Goal: Complete application form

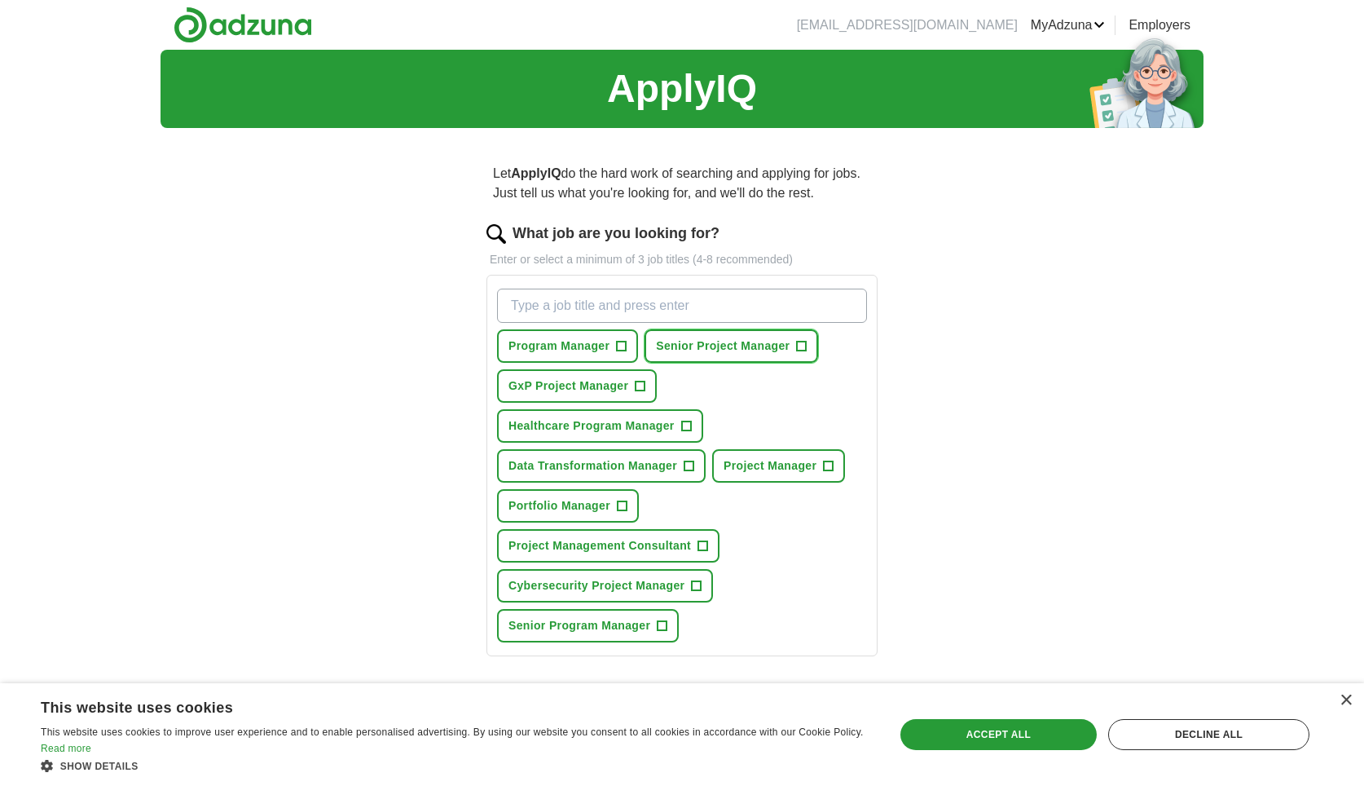
click at [708, 346] on span "Senior Project Manager" at bounding box center [723, 345] width 134 height 17
click at [759, 456] on button "Project Manager +" at bounding box center [778, 465] width 133 height 33
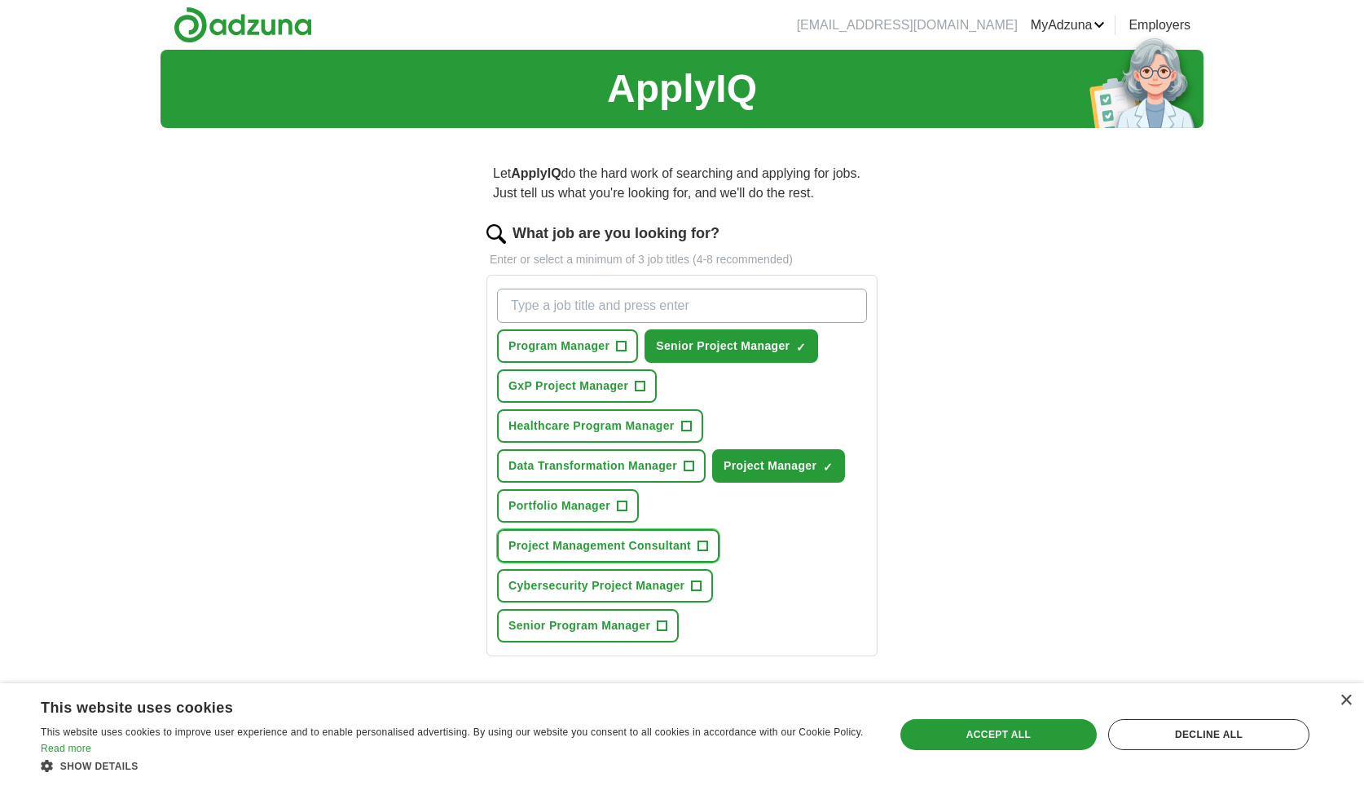
click at [615, 544] on span "Project Management Consultant" at bounding box center [600, 545] width 183 height 17
click at [584, 391] on span "GxP Project Manager" at bounding box center [569, 385] width 120 height 17
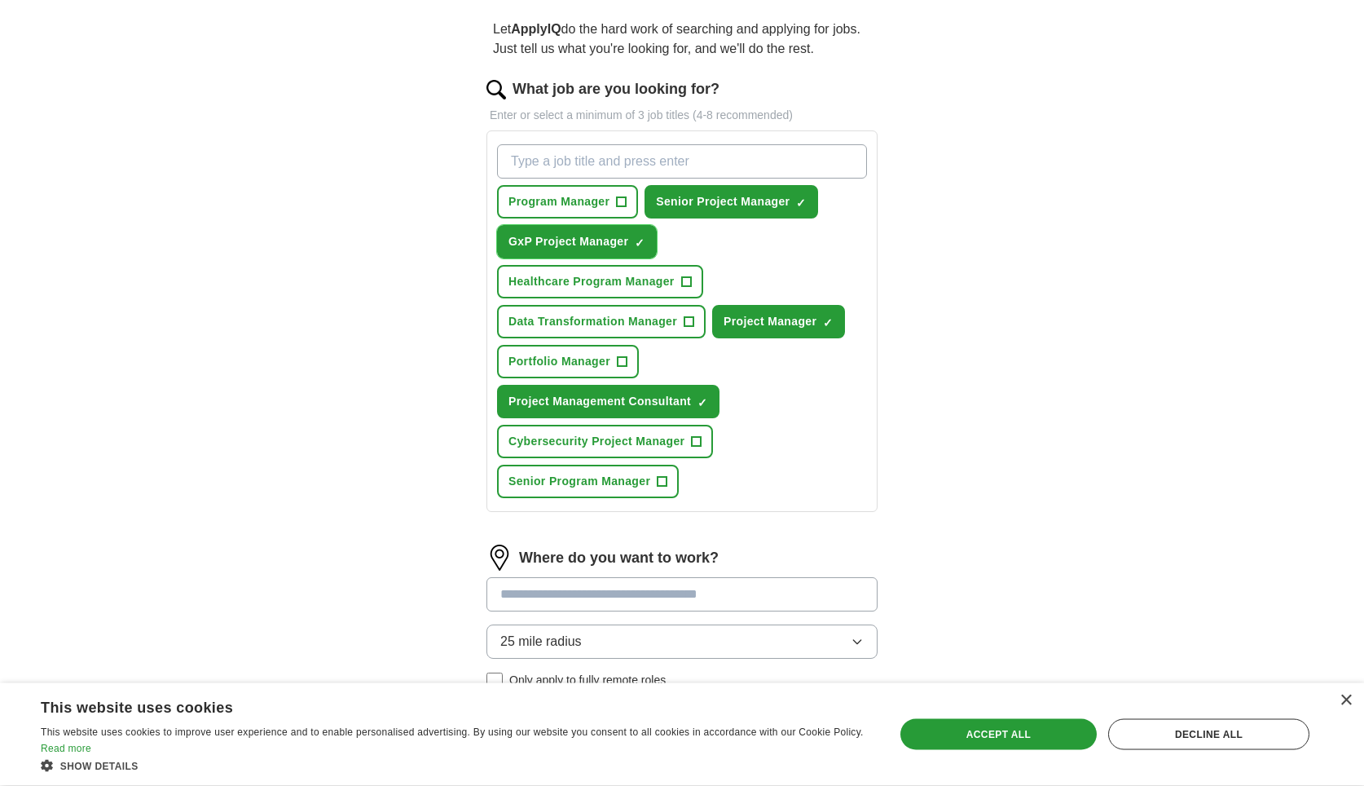
scroll to position [249, 0]
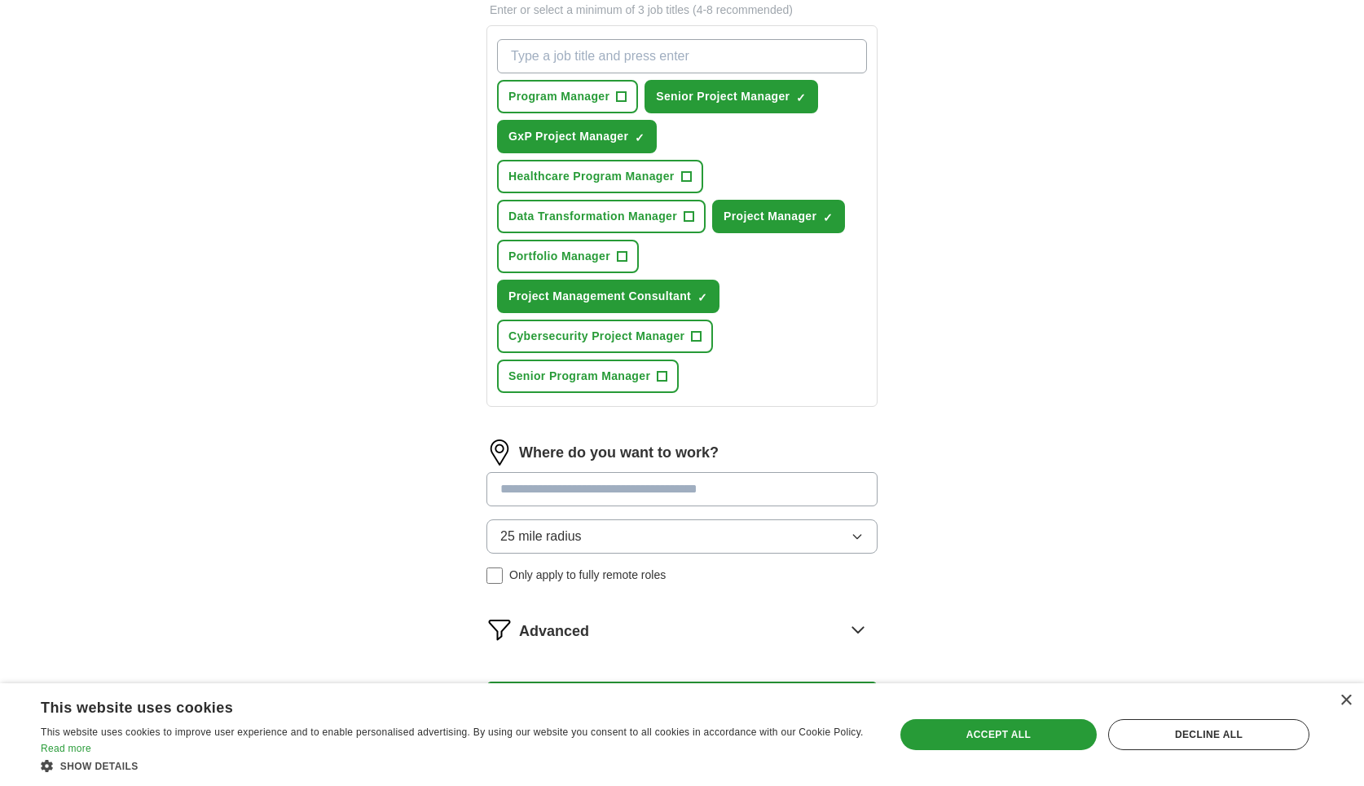
click at [713, 481] on input at bounding box center [682, 489] width 391 height 34
type input "******"
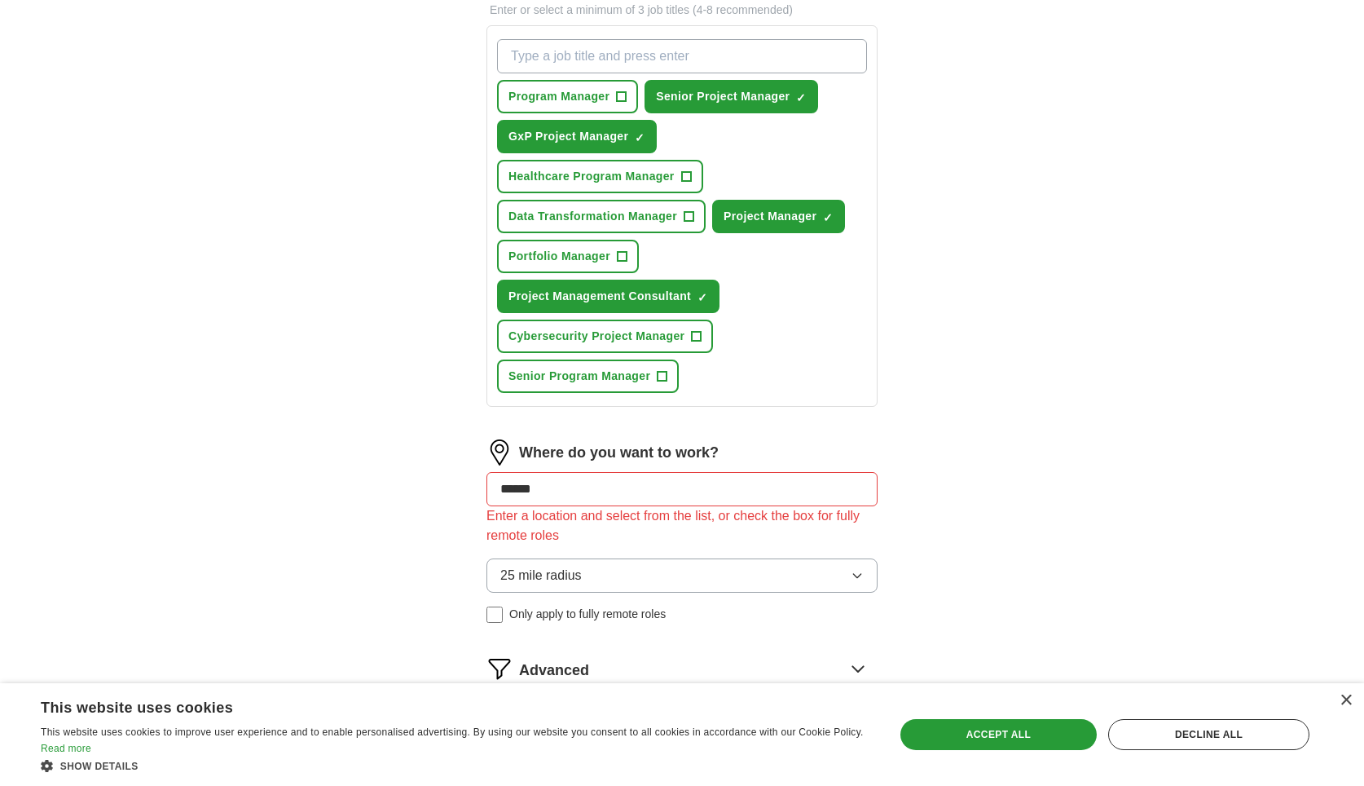
click at [496, 575] on div "25 mile radius Only apply to fully remote roles" at bounding box center [682, 590] width 391 height 64
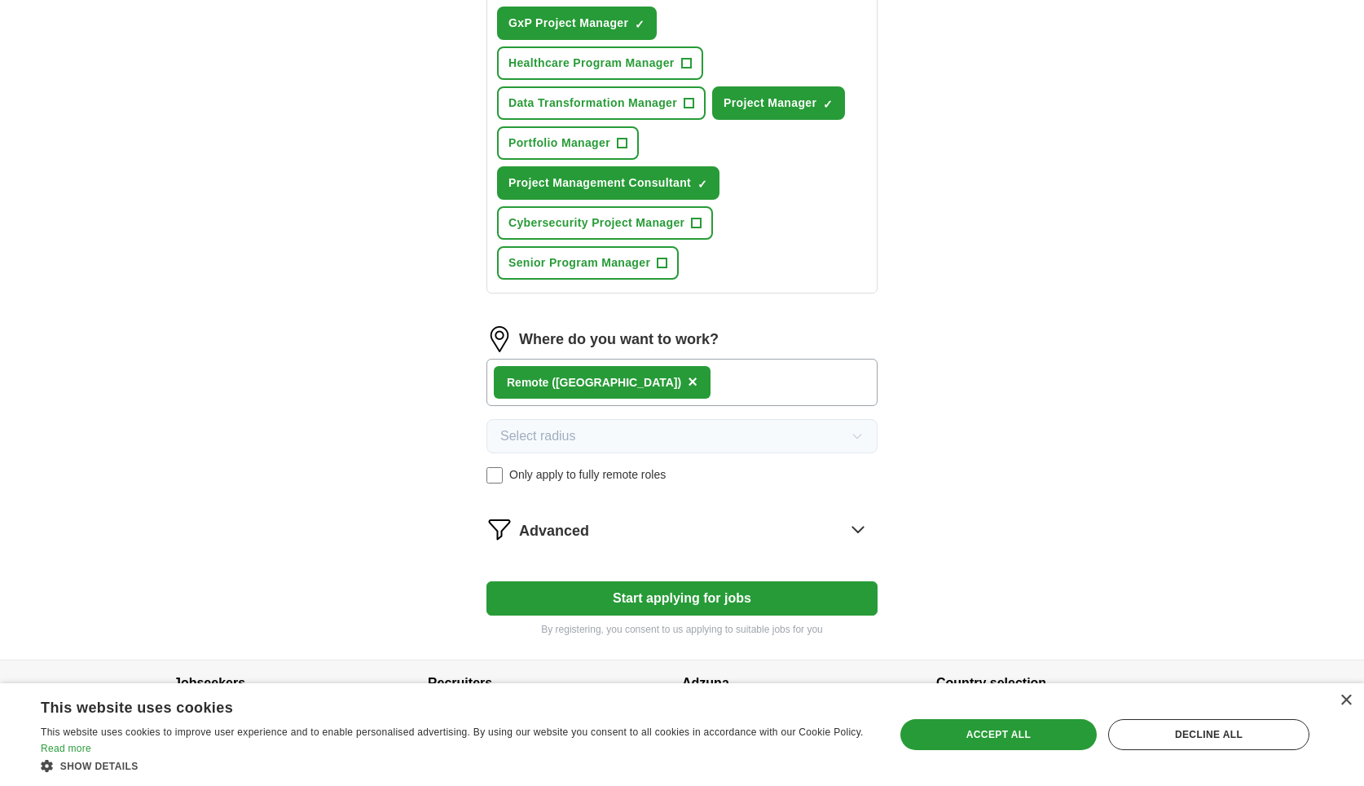
scroll to position [401, 0]
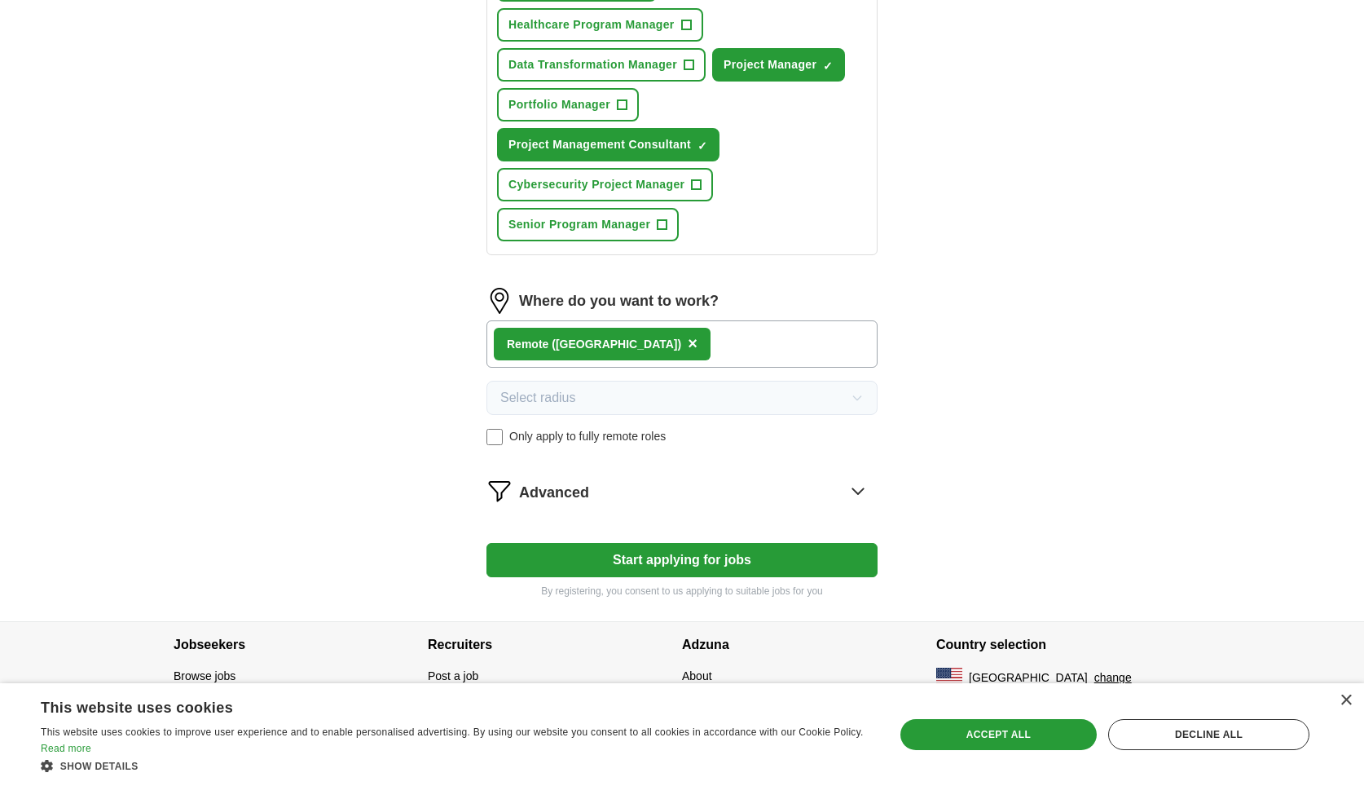
click at [861, 491] on icon at bounding box center [857, 491] width 11 height 6
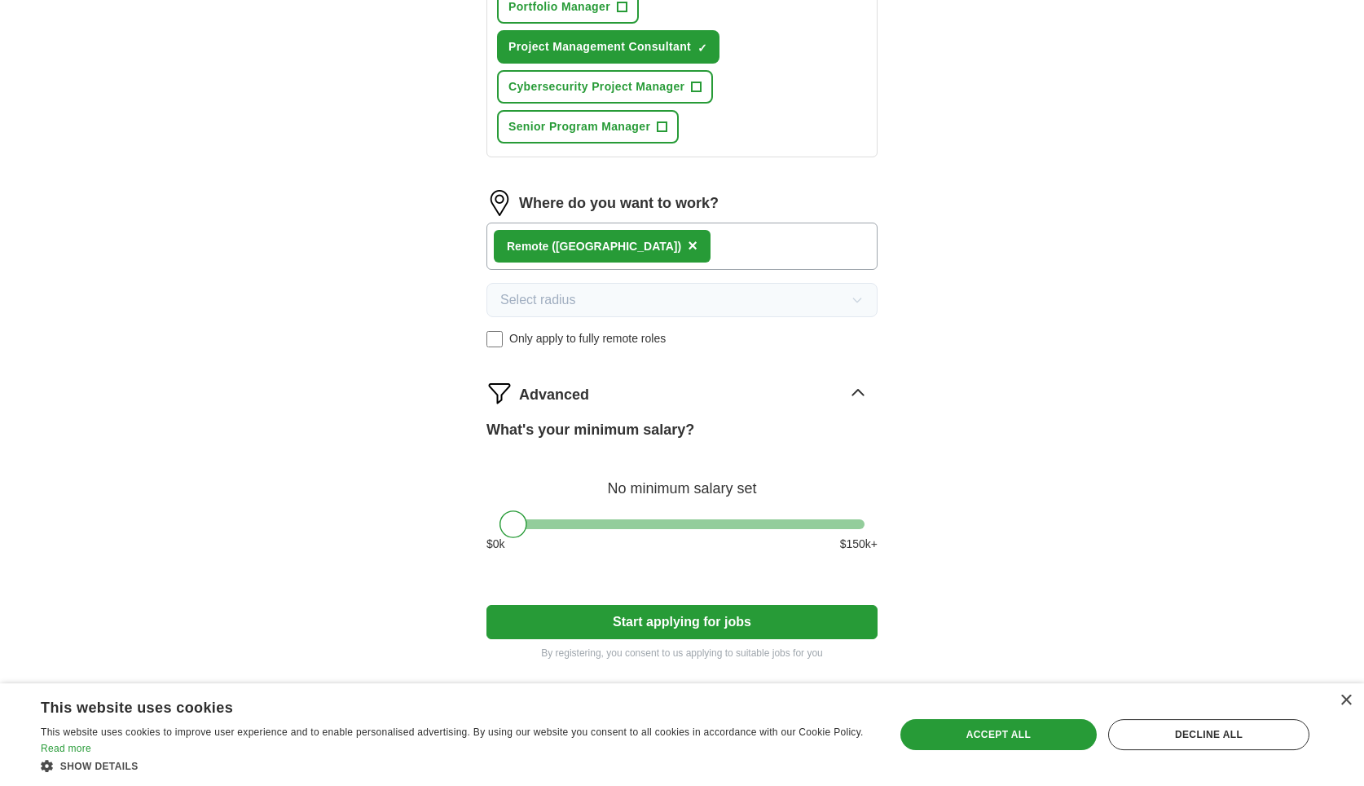
scroll to position [561, 0]
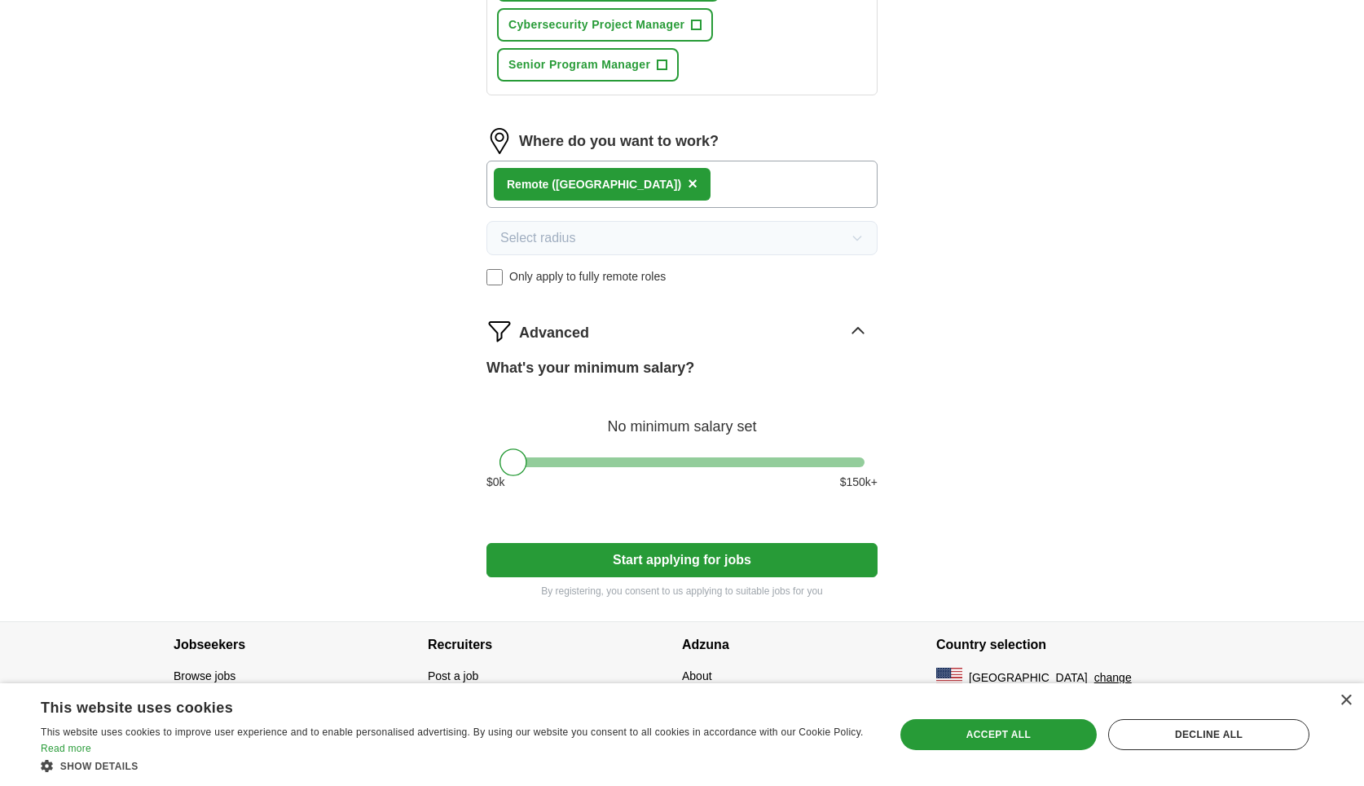
click at [642, 460] on div at bounding box center [682, 462] width 365 height 10
drag, startPoint x: 642, startPoint y: 460, endPoint x: 767, endPoint y: 467, distance: 124.9
click at [767, 467] on div at bounding box center [768, 462] width 28 height 28
click at [675, 556] on button "Start applying for jobs" at bounding box center [682, 560] width 391 height 34
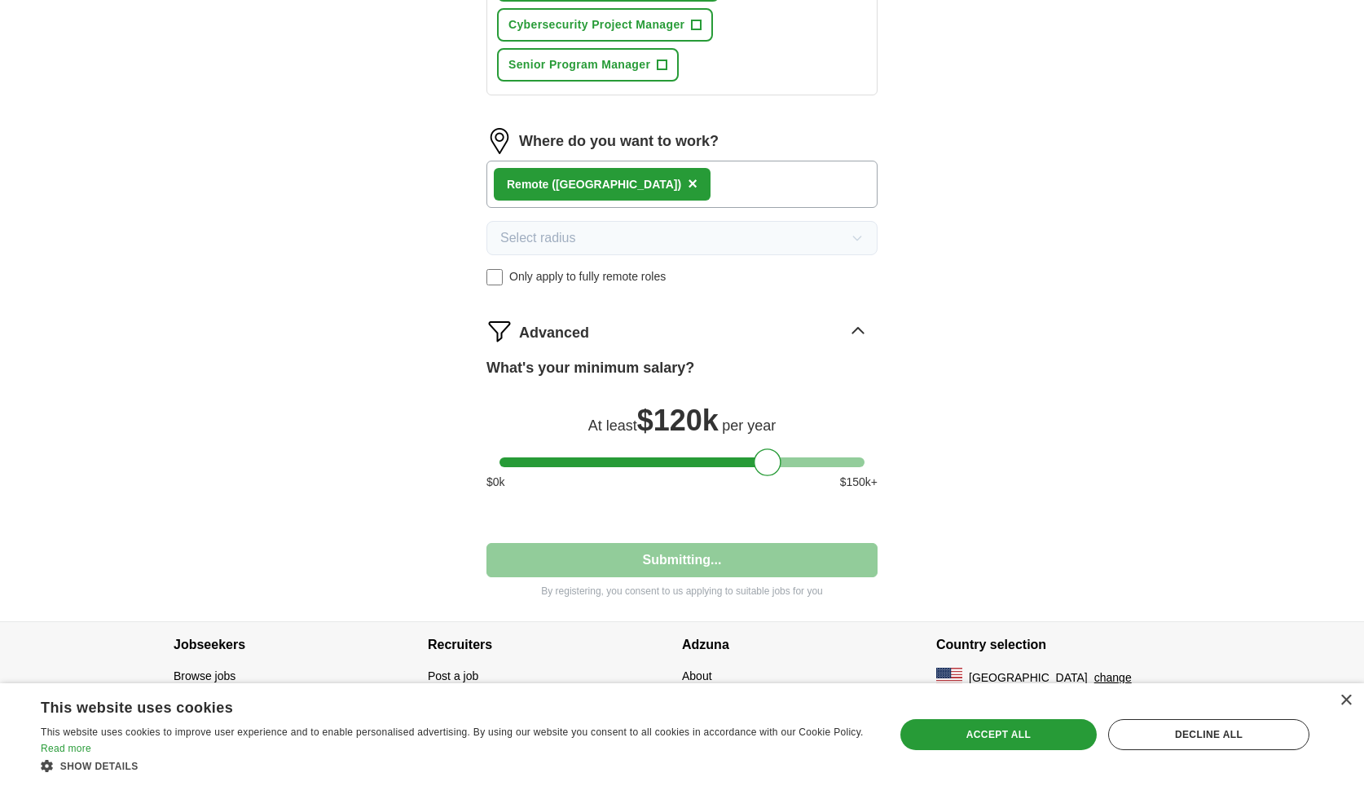
select select "**"
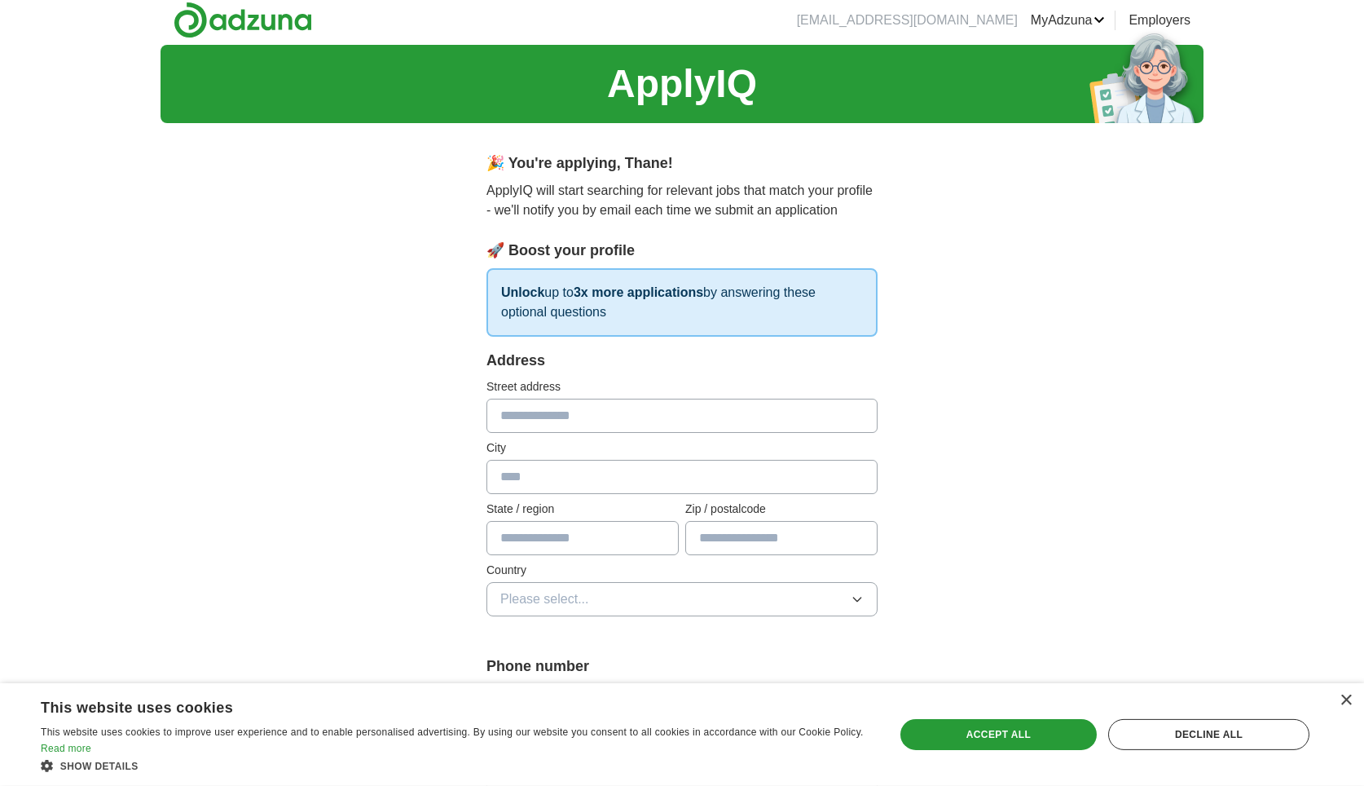
scroll to position [0, 0]
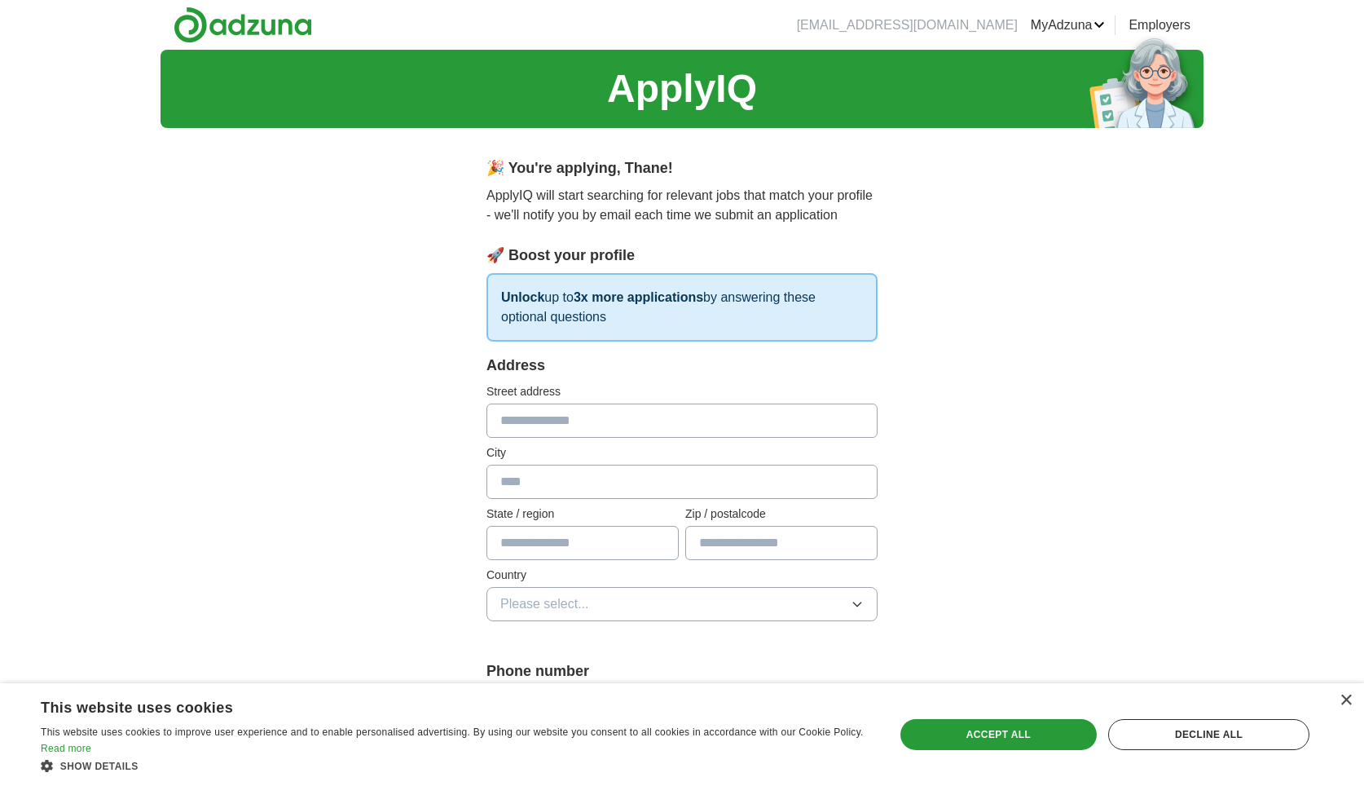
click at [580, 413] on input "text" at bounding box center [682, 420] width 391 height 34
click at [615, 421] on input "text" at bounding box center [682, 420] width 391 height 34
type input "**********"
type input "**"
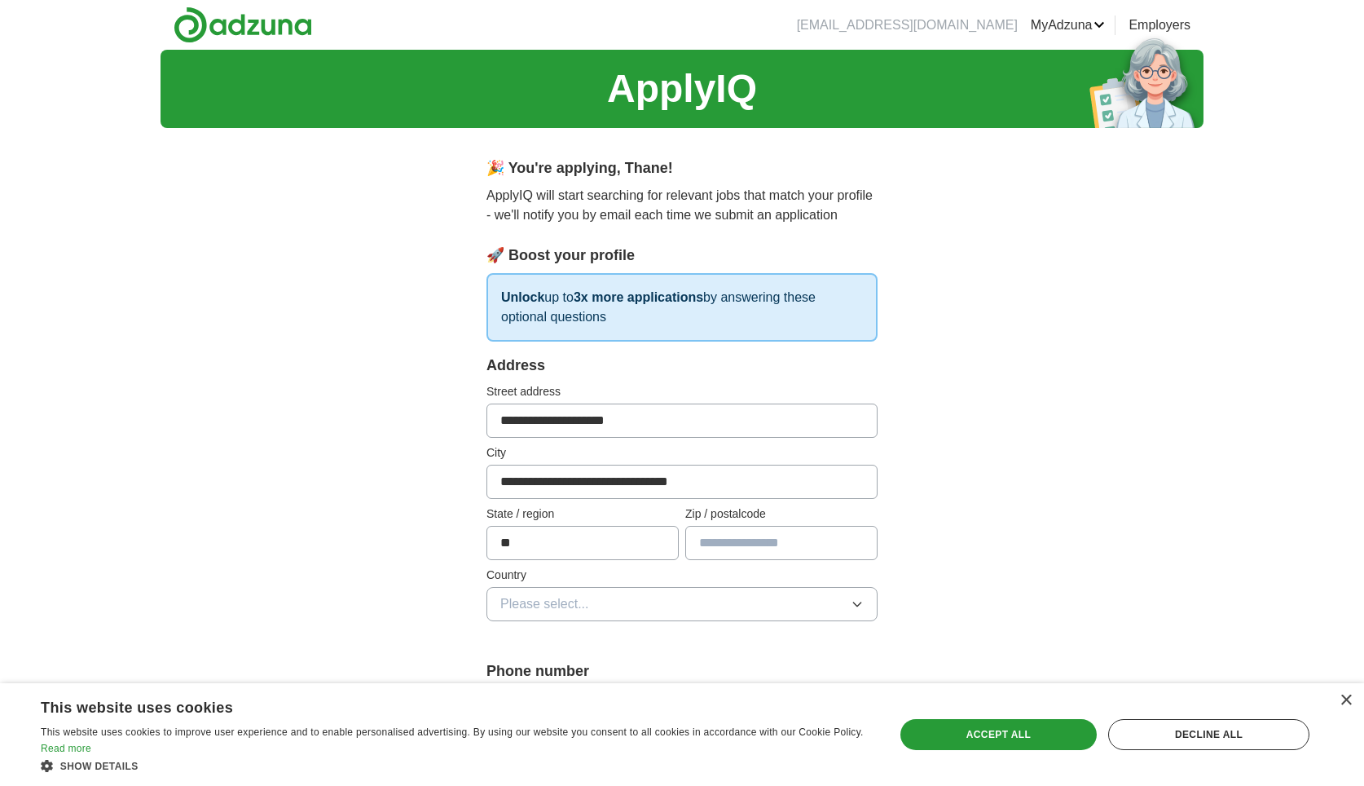
type input "*****"
type input "**********"
click at [861, 602] on icon "button" at bounding box center [856, 604] width 7 height 4
click at [614, 669] on div "[GEOGRAPHIC_DATA]" at bounding box center [681, 675] width 363 height 20
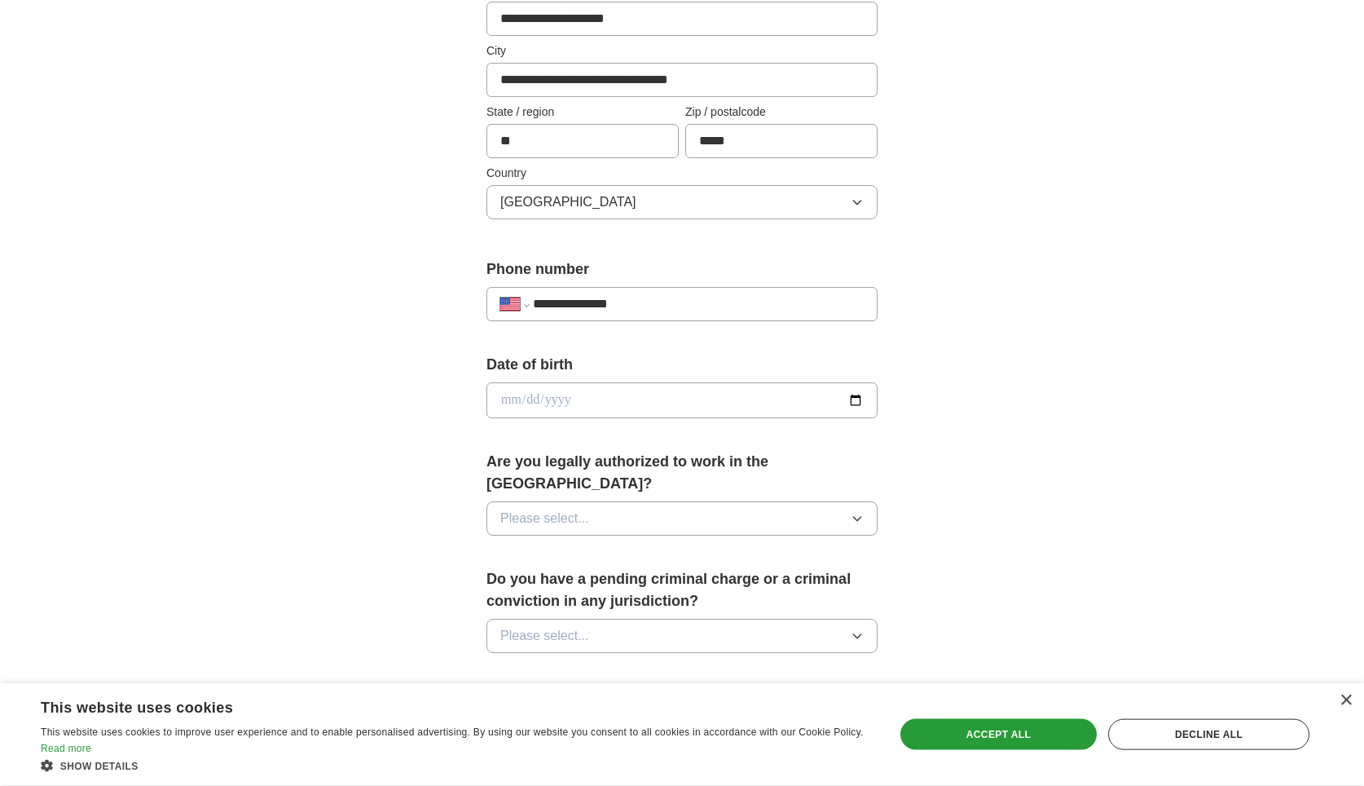
scroll to position [416, 0]
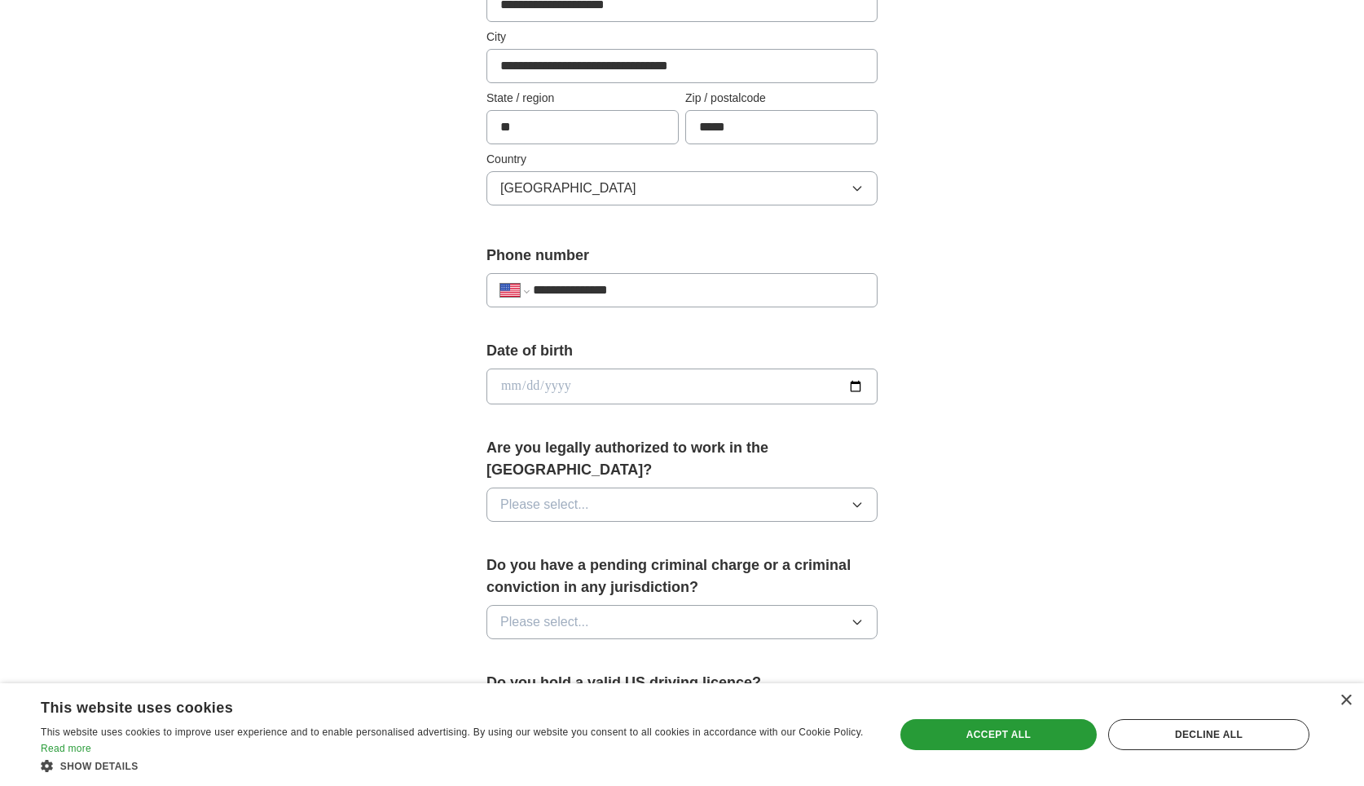
click at [699, 487] on button "Please select..." at bounding box center [682, 504] width 391 height 34
click at [553, 532] on div "Yes" at bounding box center [681, 542] width 363 height 20
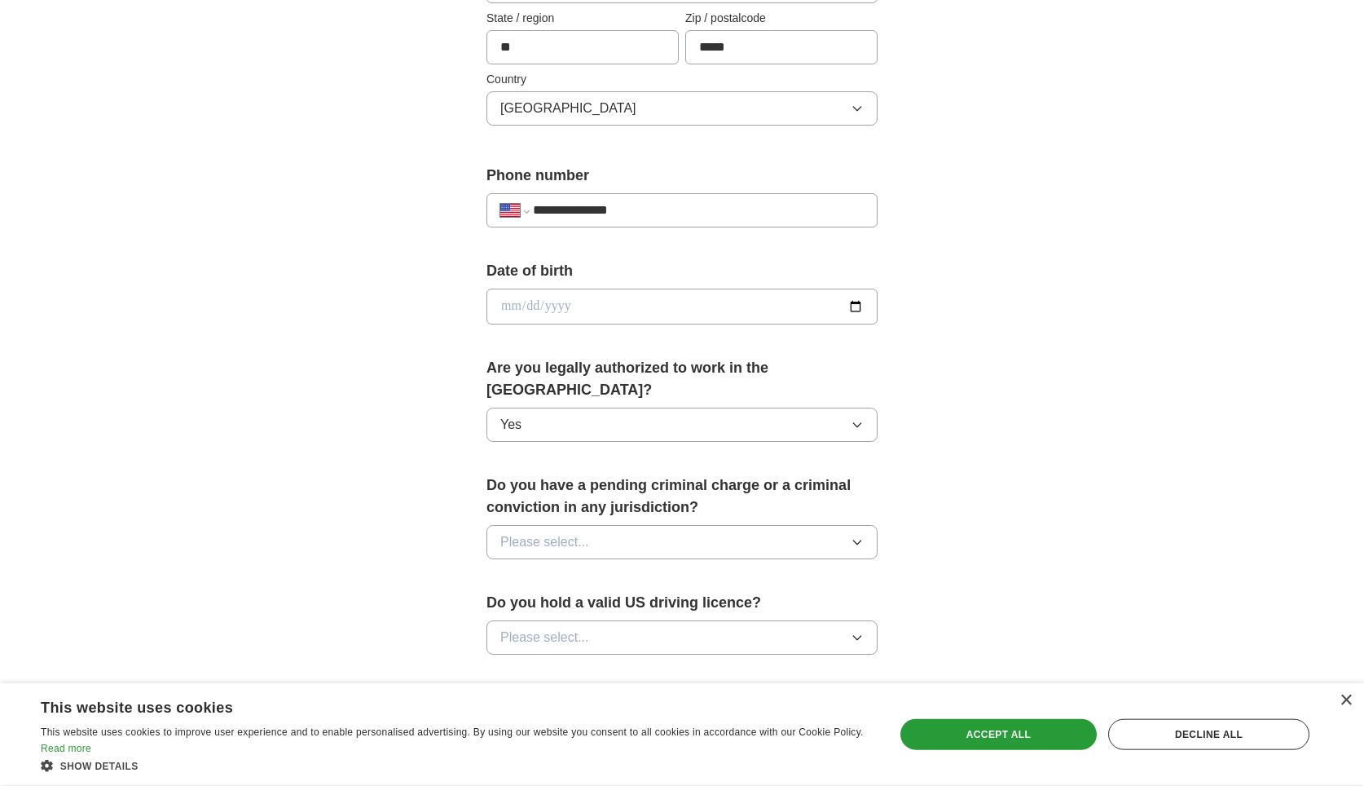
scroll to position [499, 0]
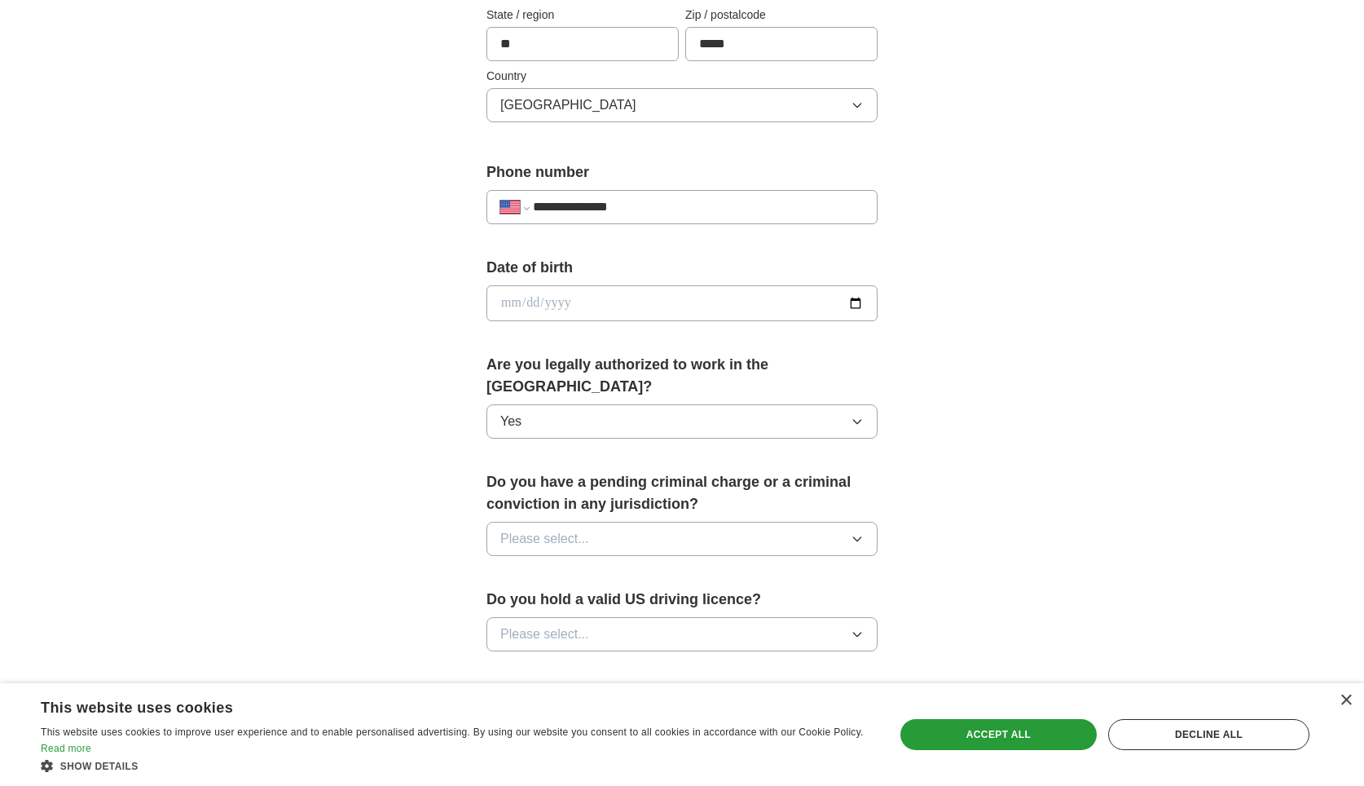
click at [601, 522] on button "Please select..." at bounding box center [682, 539] width 391 height 34
click at [524, 600] on div "No" at bounding box center [681, 610] width 363 height 20
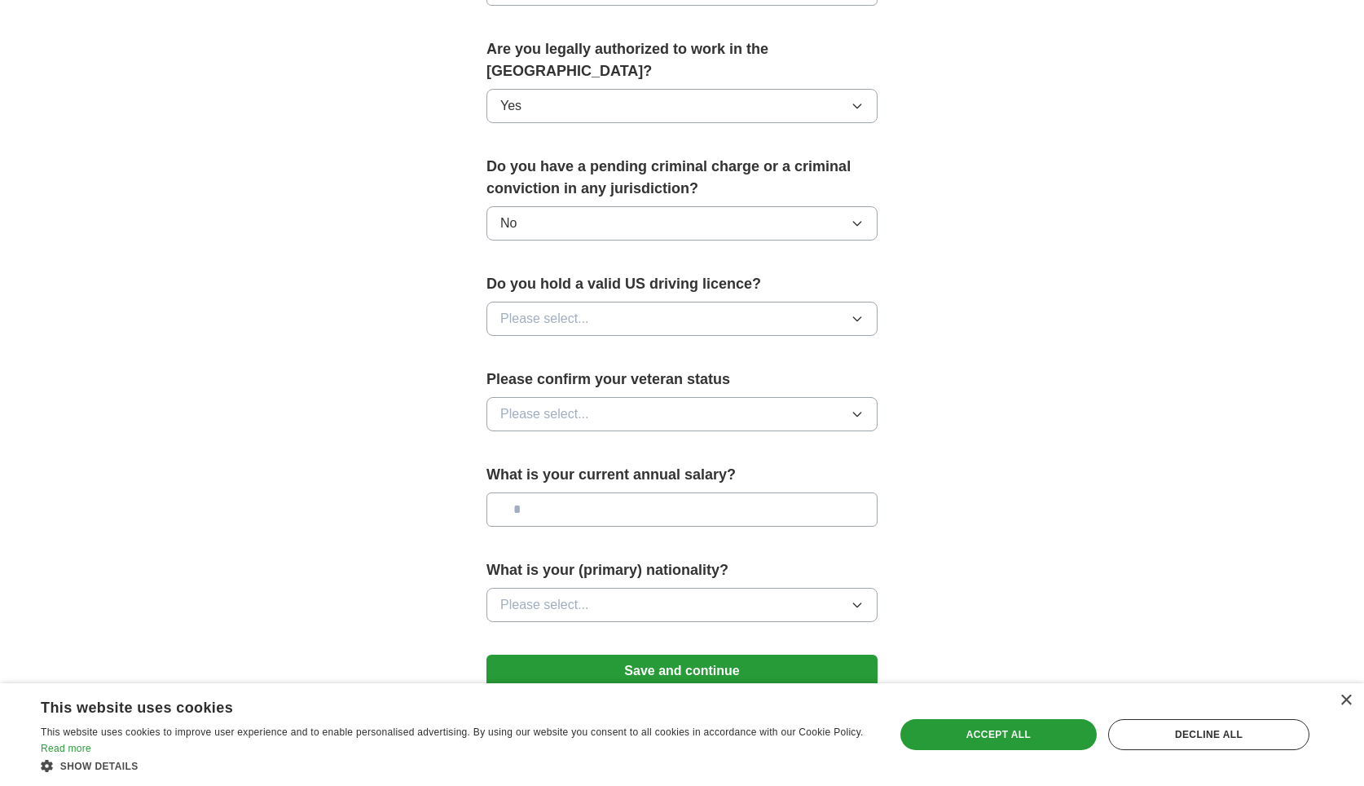
scroll to position [831, 0]
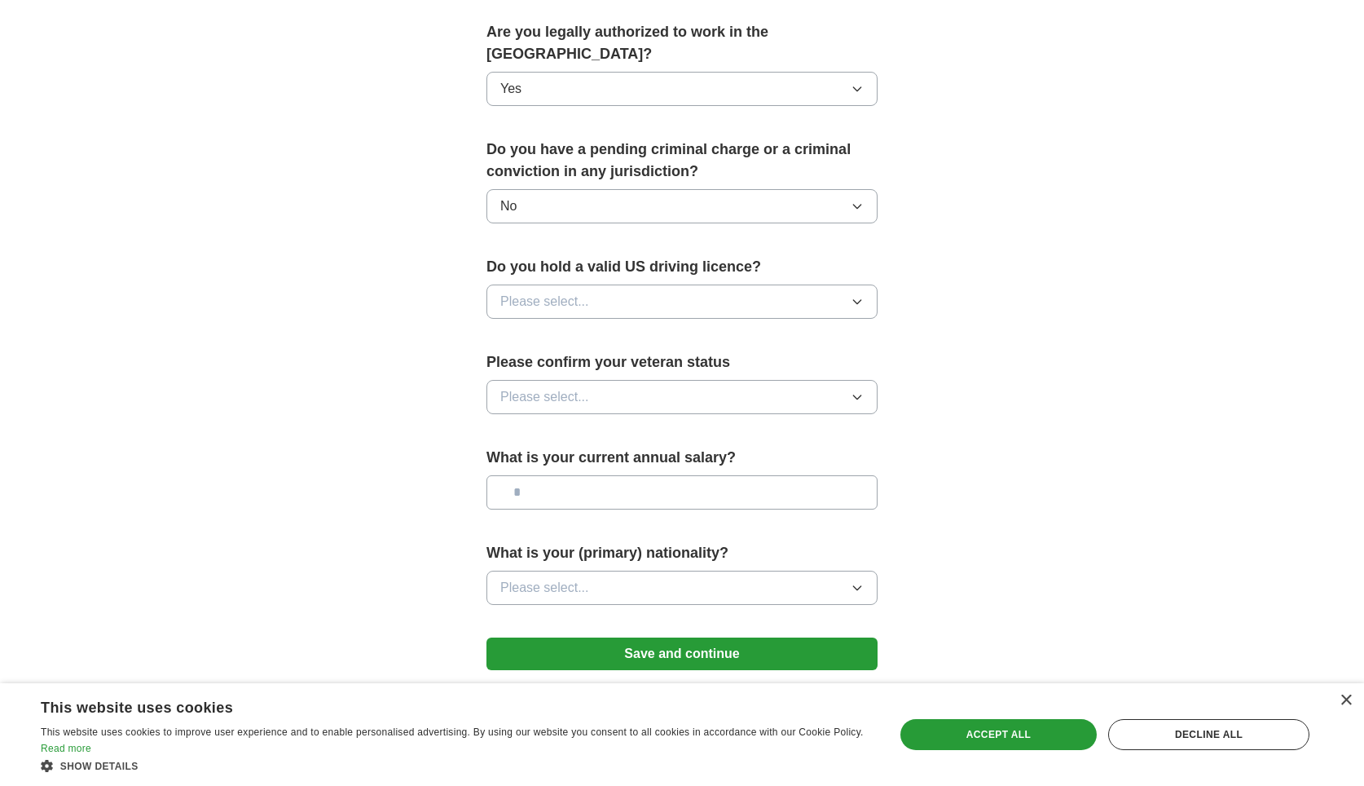
click at [685, 284] on button "Please select..." at bounding box center [682, 301] width 391 height 34
click at [579, 329] on div "Yes" at bounding box center [681, 339] width 363 height 20
click at [620, 380] on button "Please select..." at bounding box center [682, 397] width 391 height 34
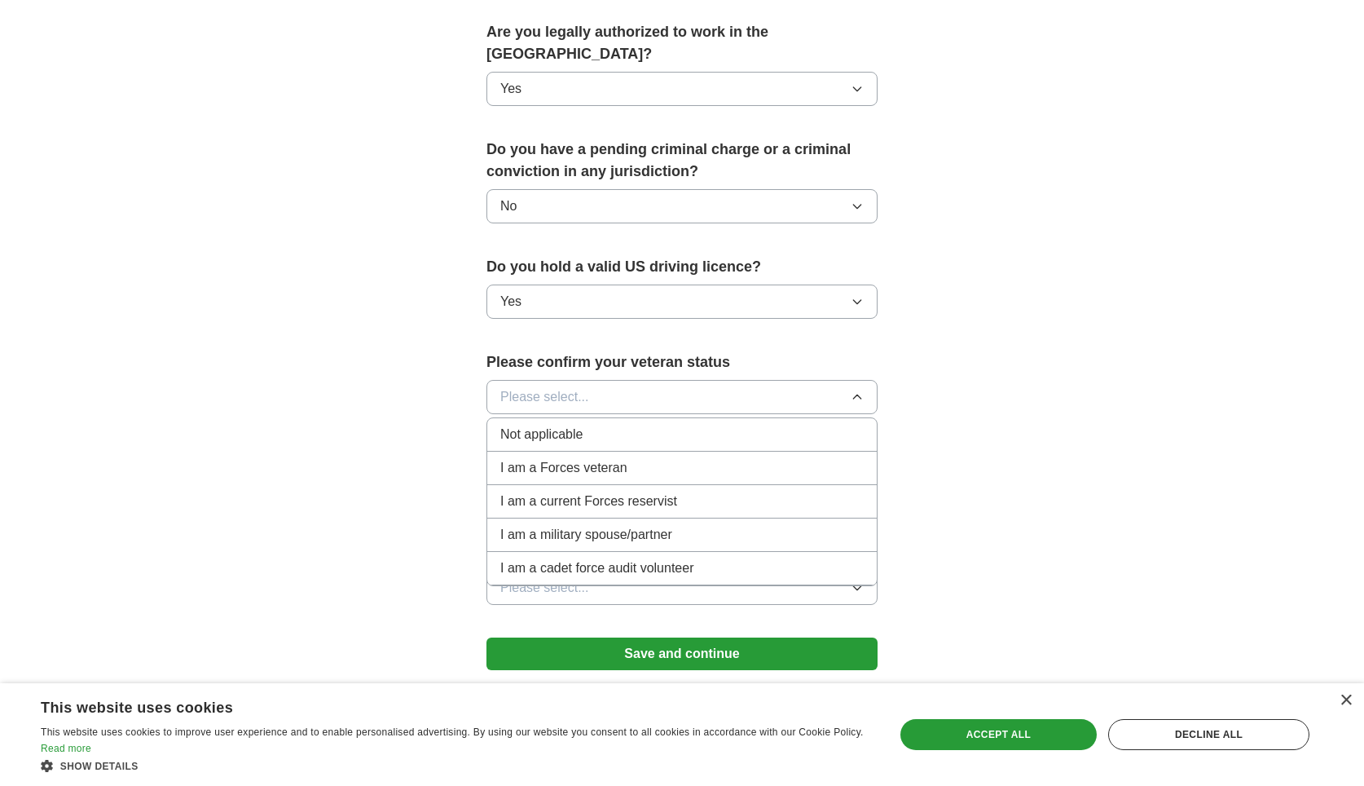
click at [532, 425] on span "Not applicable" at bounding box center [541, 435] width 82 height 20
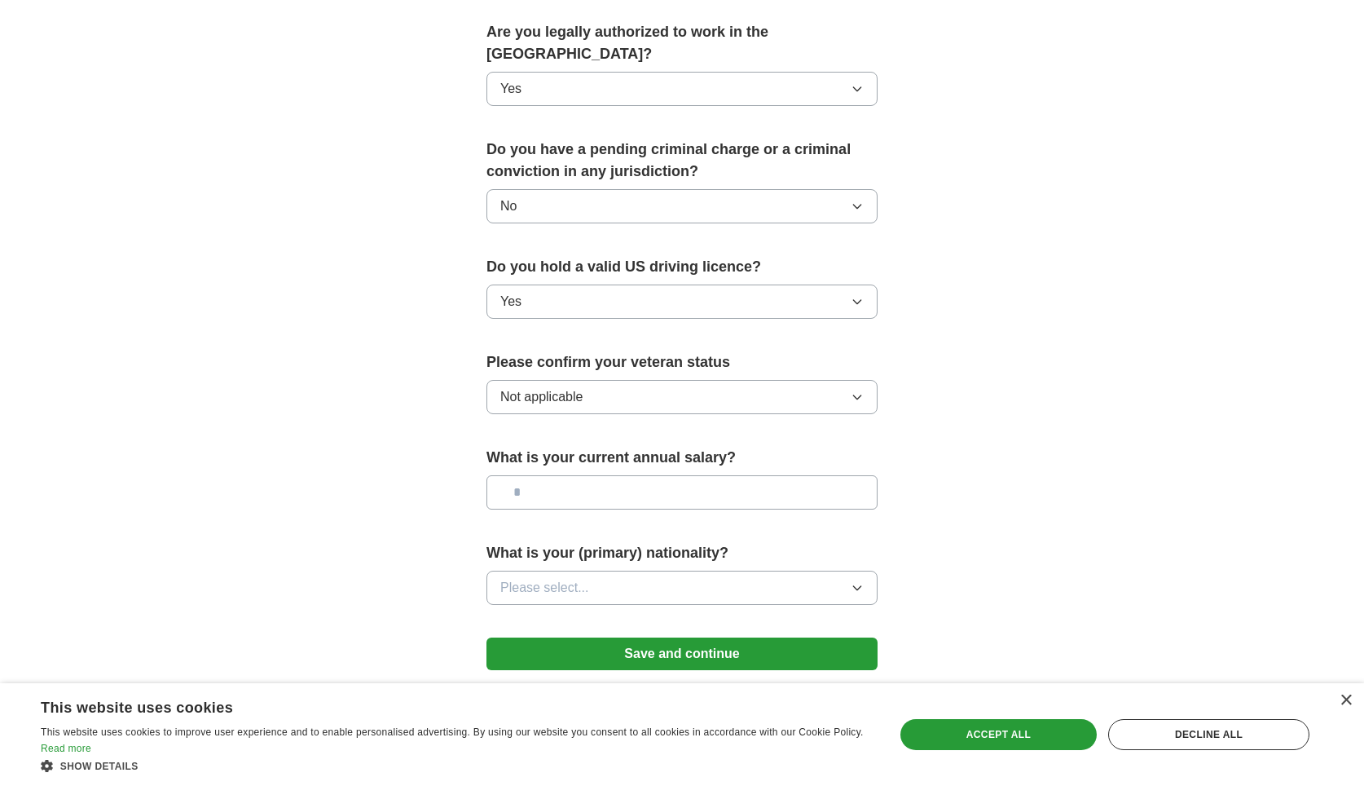
click at [649, 571] on button "Please select..." at bounding box center [682, 588] width 391 height 34
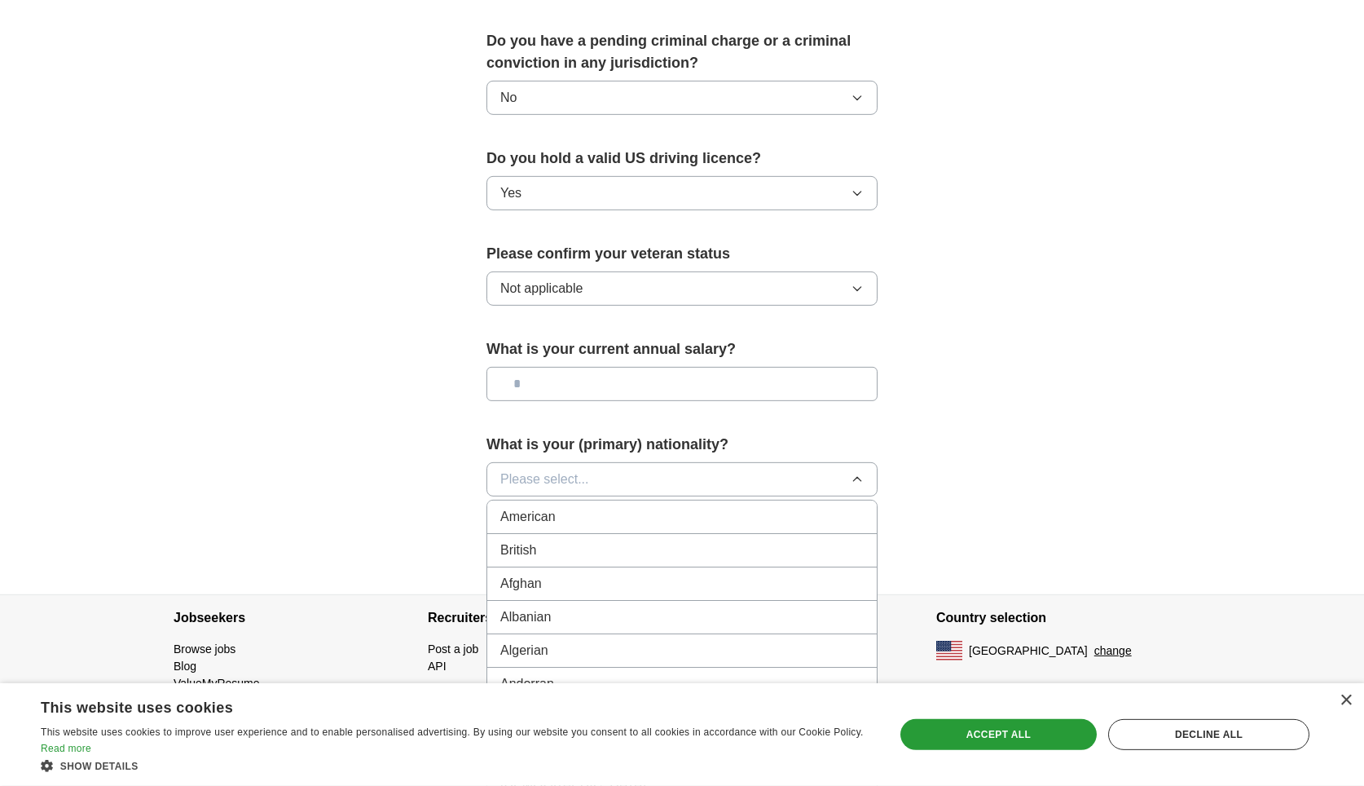
scroll to position [956, 0]
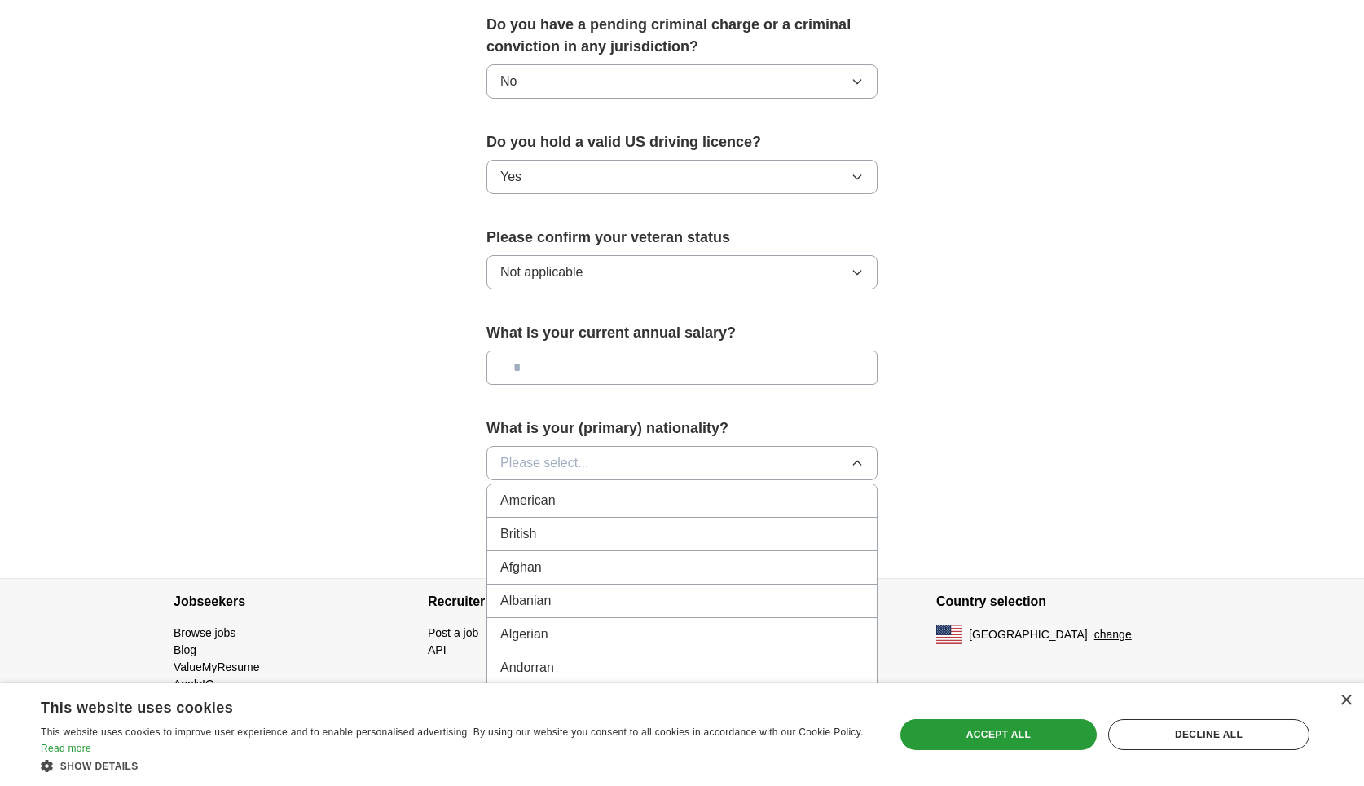
click at [581, 491] on div "American" at bounding box center [681, 501] width 363 height 20
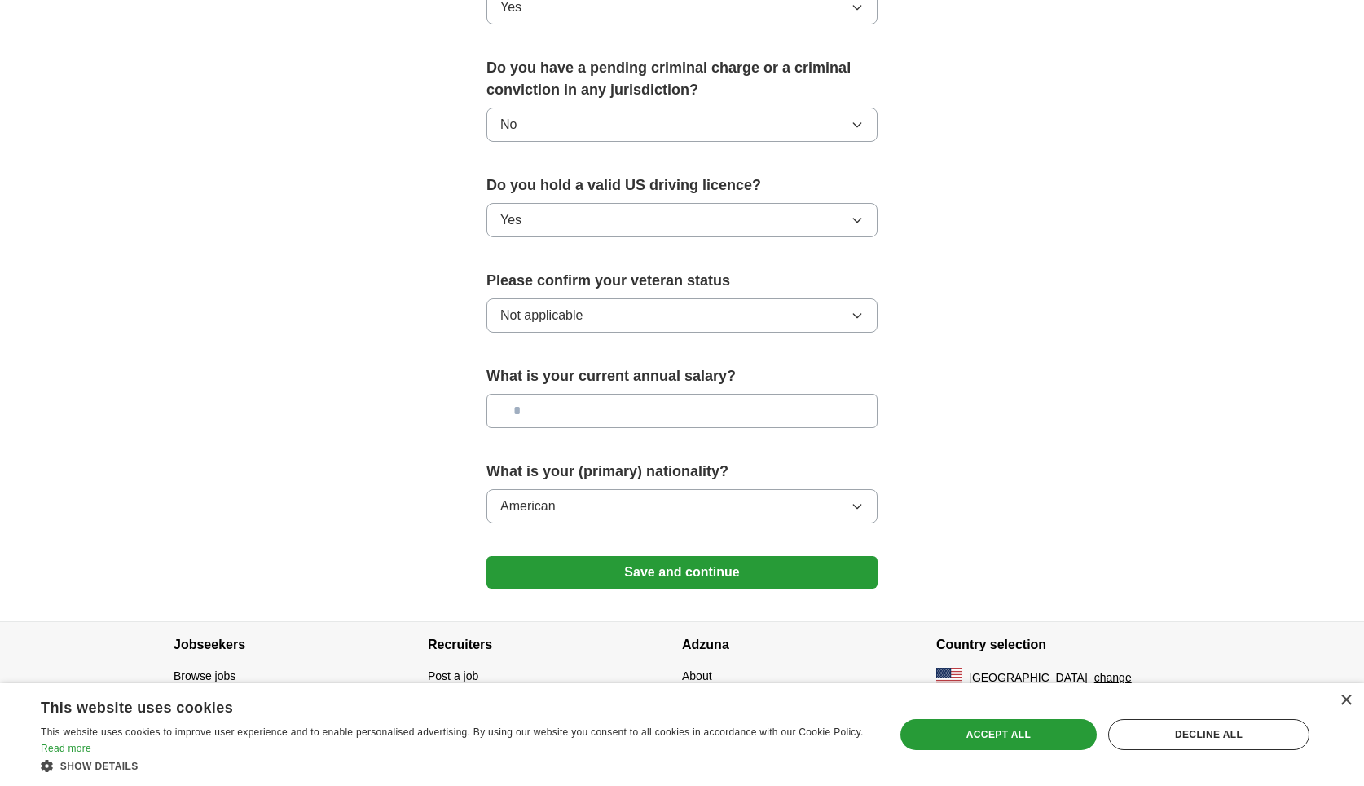
scroll to position [889, 0]
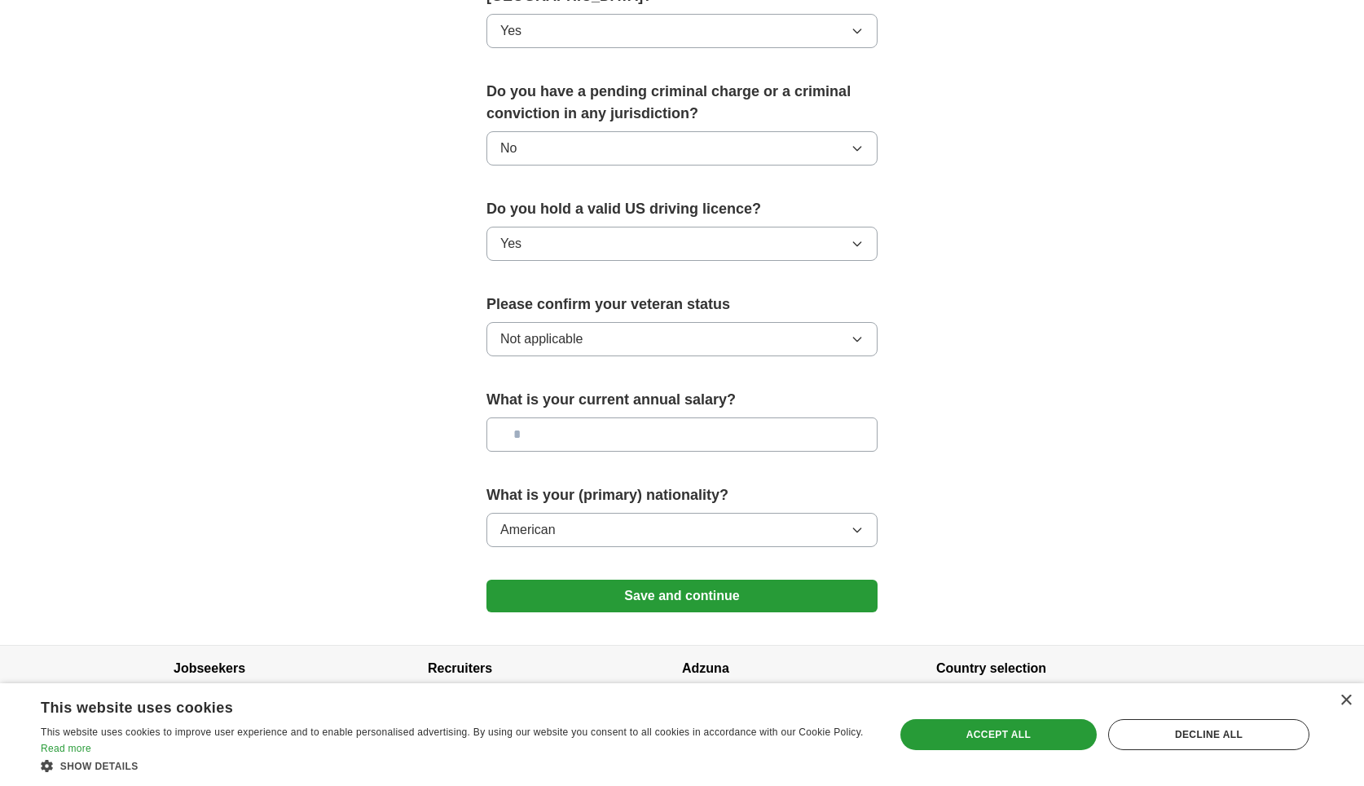
click at [724, 579] on button "Save and continue" at bounding box center [682, 595] width 391 height 33
